Goal: Task Accomplishment & Management: Manage account settings

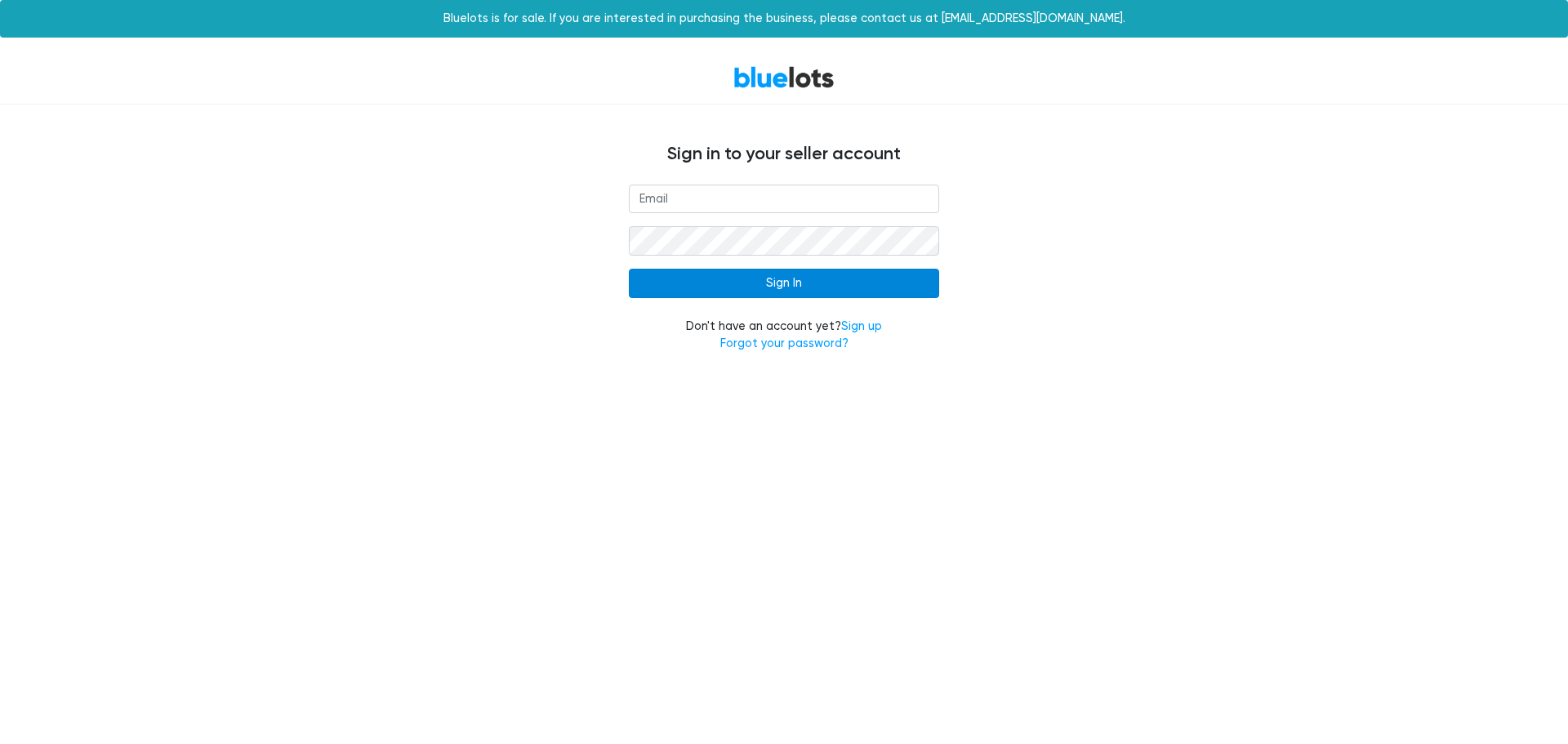
type input "[EMAIL_ADDRESS][DOMAIN_NAME]"
click at [766, 295] on input "Sign In" at bounding box center [784, 283] width 310 height 29
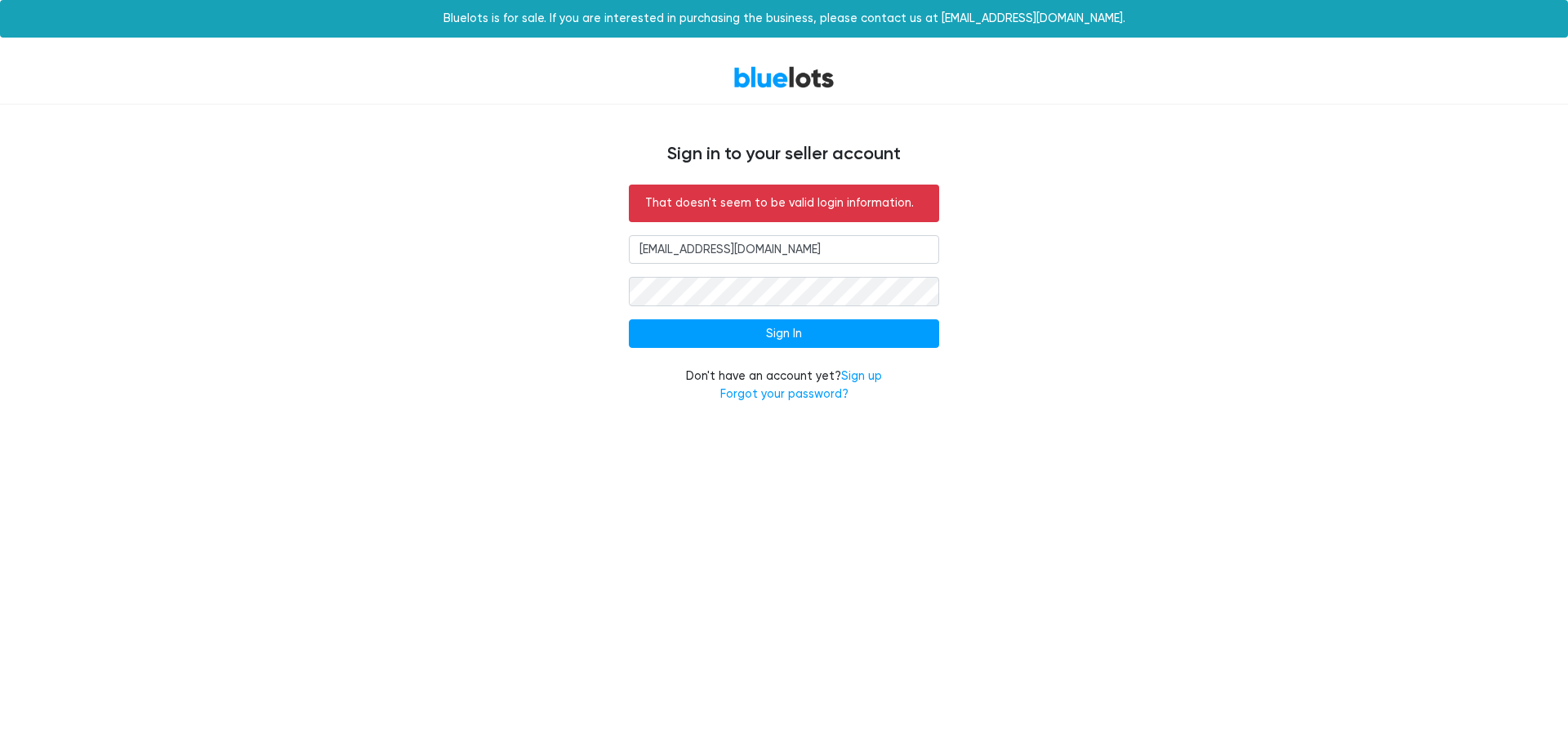
click at [834, 255] on input "[EMAIL_ADDRESS][DOMAIN_NAME]" at bounding box center [784, 249] width 310 height 29
click at [790, 339] on input "Sign In" at bounding box center [784, 334] width 310 height 29
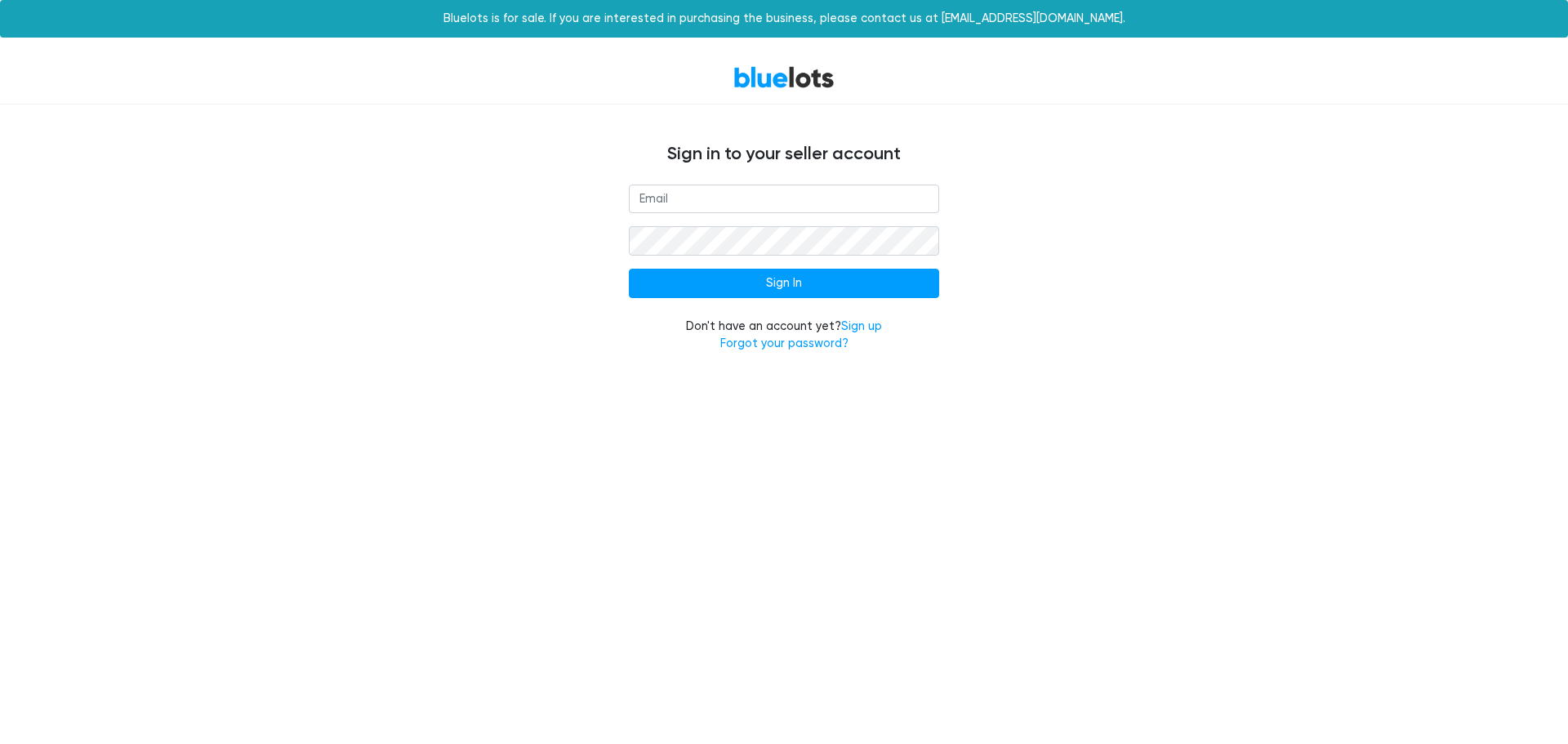
type input "[EMAIL_ADDRESS][DOMAIN_NAME]"
click at [726, 298] on form "admin@zebraindustries.net Sign In Don't have an account yet? Sign up Forgot you…" at bounding box center [784, 269] width 310 height 168
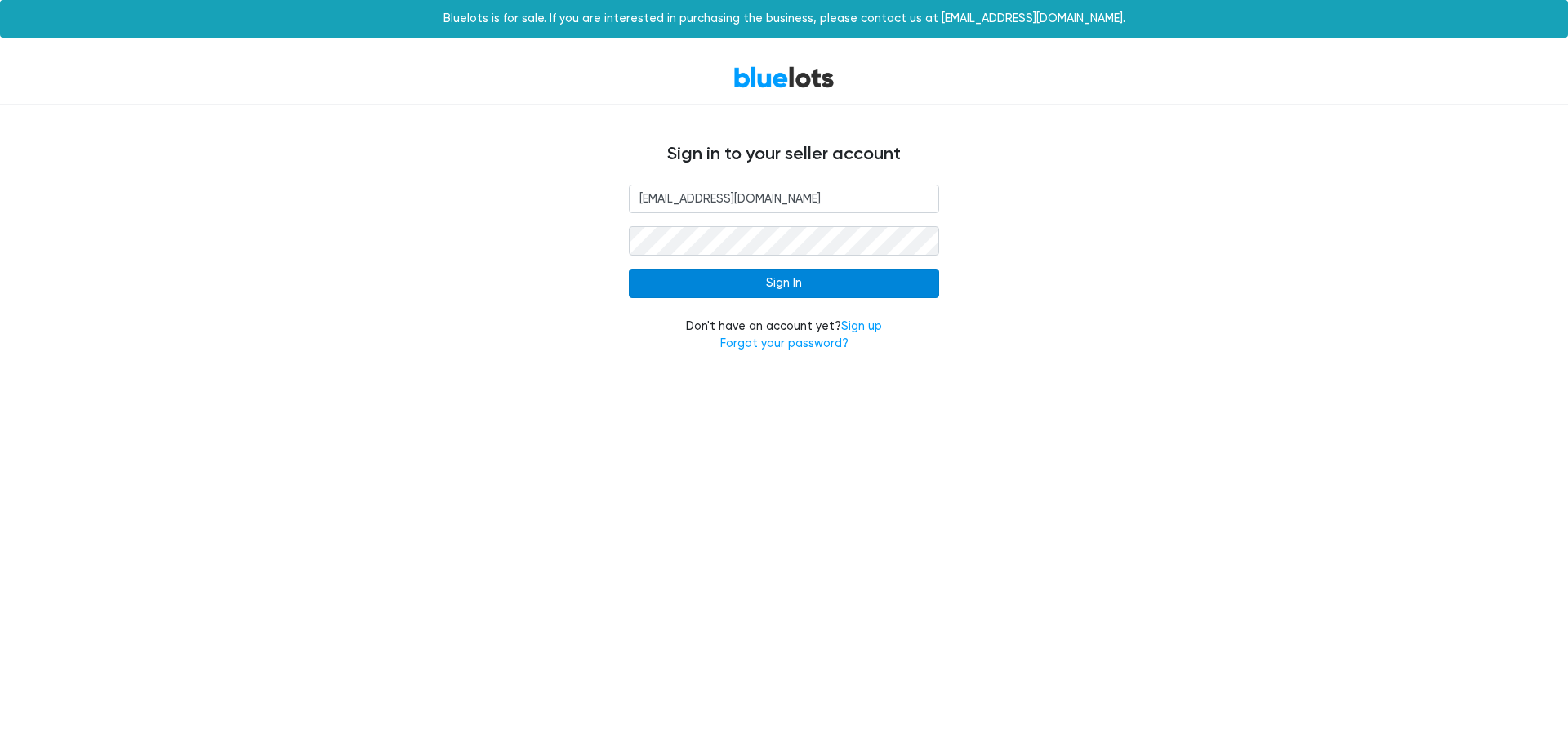
click at [732, 286] on input "Sign In" at bounding box center [784, 283] width 310 height 29
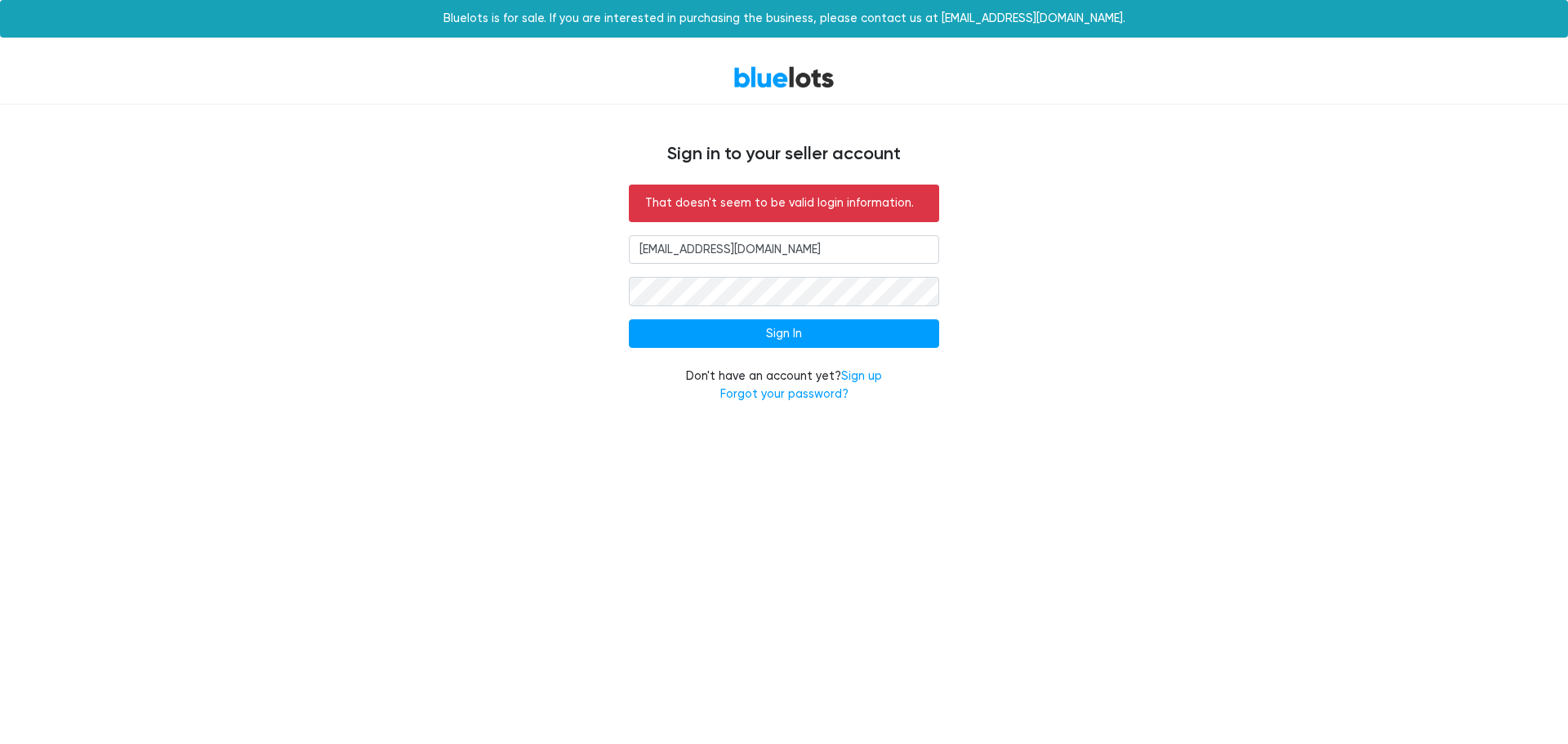
click at [812, 258] on input "[EMAIL_ADDRESS][DOMAIN_NAME]" at bounding box center [784, 249] width 310 height 29
click at [768, 338] on input "Sign In" at bounding box center [784, 334] width 310 height 29
